Goal: Task Accomplishment & Management: Use online tool/utility

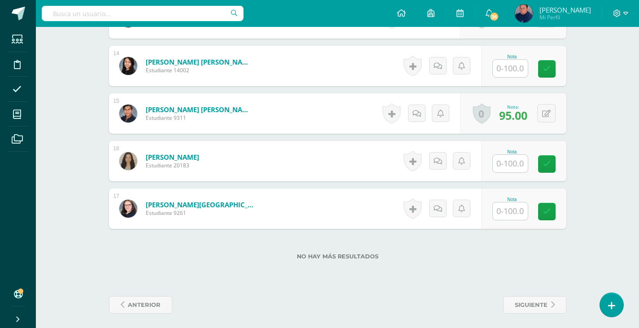
scroll to position [896, 0]
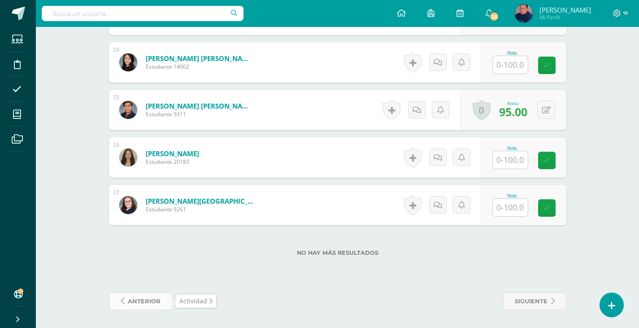
click at [137, 302] on span "anterior" at bounding box center [144, 301] width 33 height 17
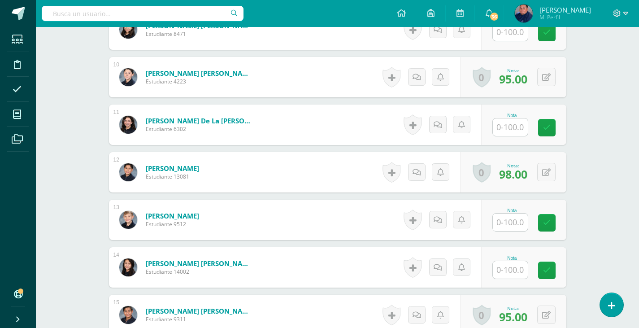
scroll to position [718, 0]
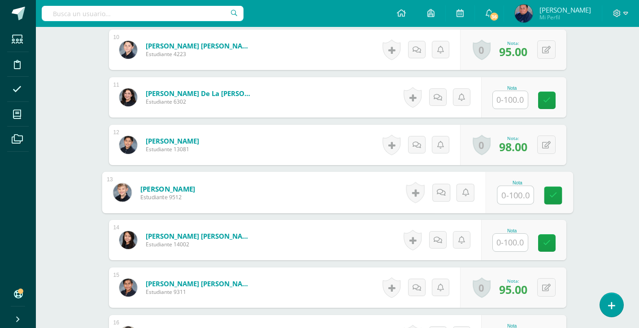
click at [516, 195] on input "text" at bounding box center [515, 195] width 36 height 18
type input "95"
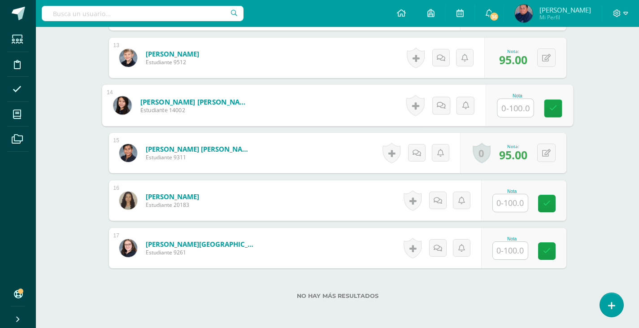
scroll to position [896, 0]
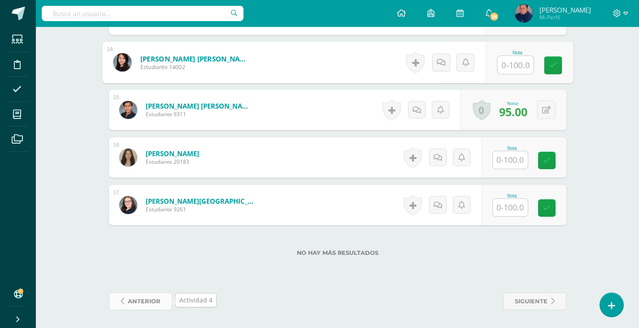
click at [140, 302] on span "anterior" at bounding box center [144, 301] width 33 height 17
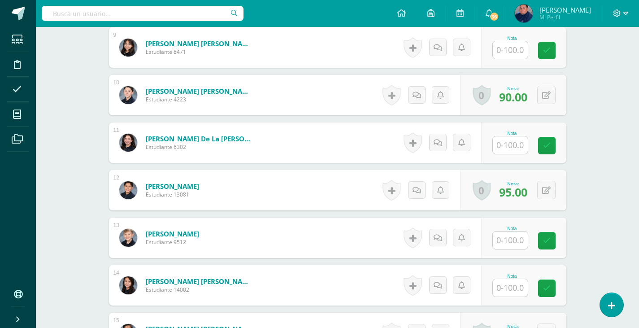
scroll to position [718, 0]
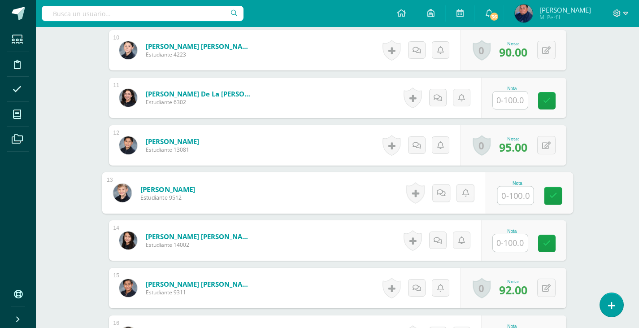
click at [512, 193] on input "text" at bounding box center [515, 195] width 36 height 18
type input "95"
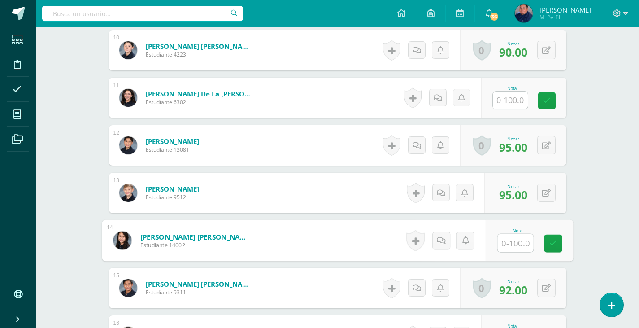
scroll to position [896, 0]
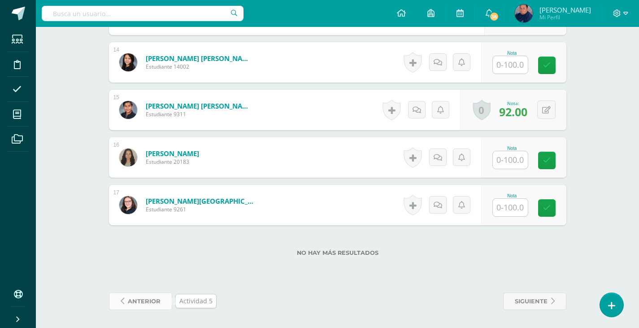
click at [152, 298] on span "anterior" at bounding box center [144, 301] width 33 height 17
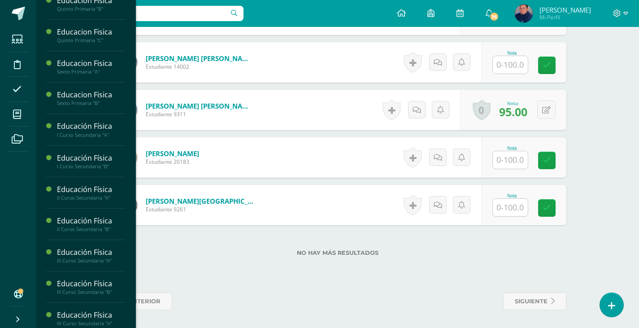
scroll to position [498, 0]
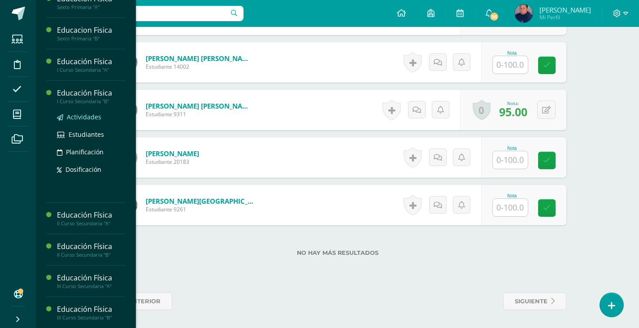
click at [82, 119] on span "Actividades" at bounding box center [84, 117] width 35 height 9
